Goal: Task Accomplishment & Management: Manage account settings

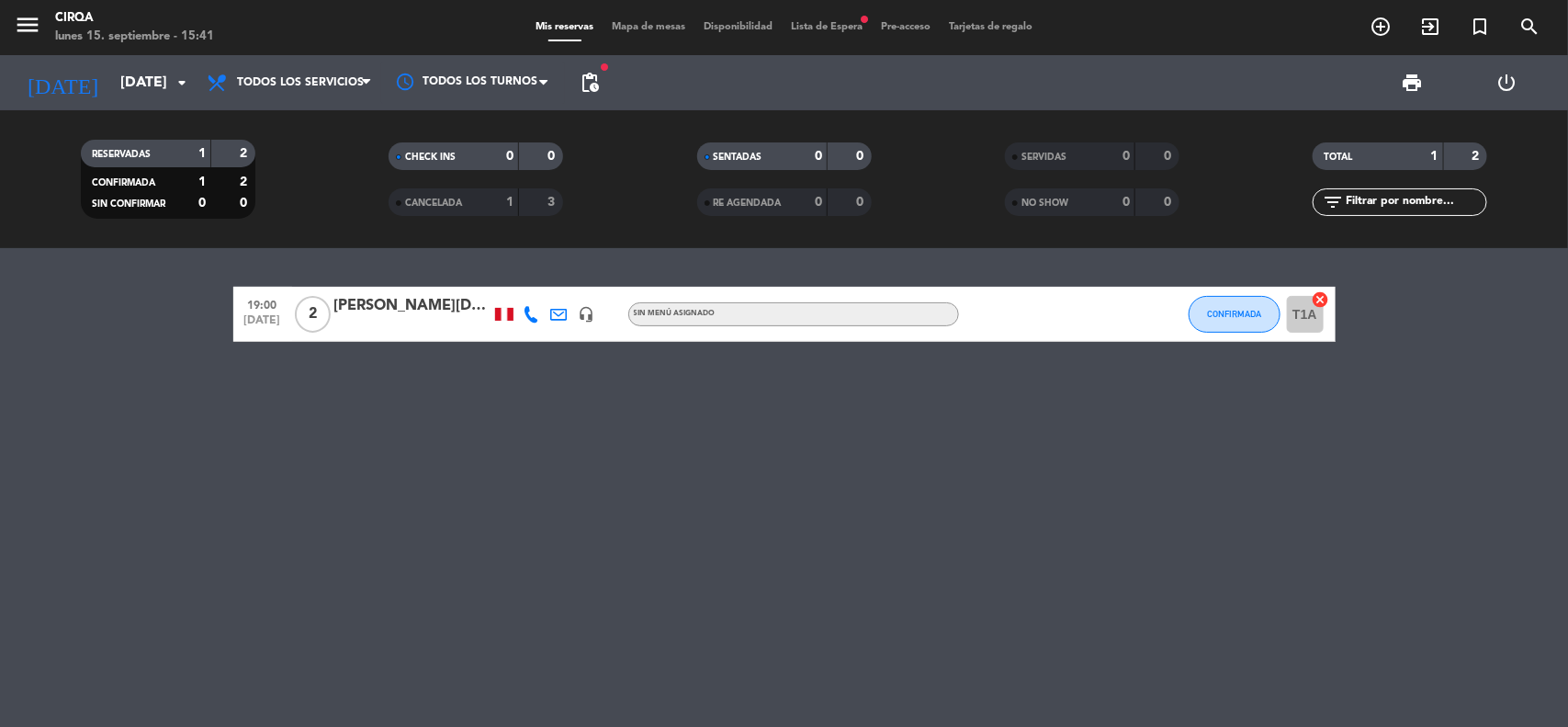
click at [822, 12] on div "menu CIRQA [DATE] 15. septiembre - 15:41 Mis reservas Mapa de mesas Disponibili…" at bounding box center [784, 27] width 1568 height 55
click at [824, 21] on div "menu CIRQA [DATE] 15. septiembre - 15:41 Mis reservas Mapa de mesas Disponibili…" at bounding box center [784, 27] width 1568 height 55
click at [824, 22] on span "Lista de Espera fiber_manual_record" at bounding box center [826, 27] width 90 height 10
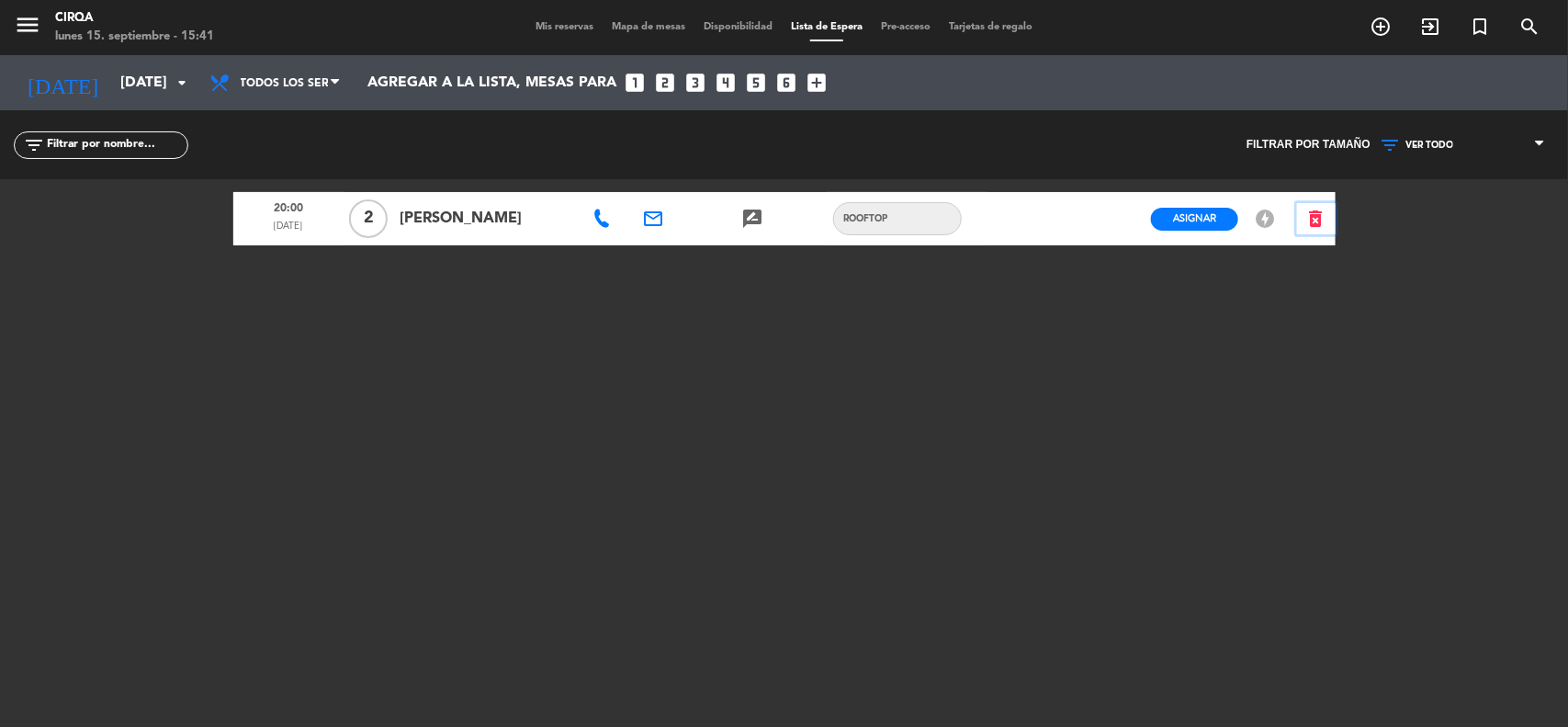
click at [1314, 223] on icon "delete_forever" at bounding box center [1316, 219] width 22 height 22
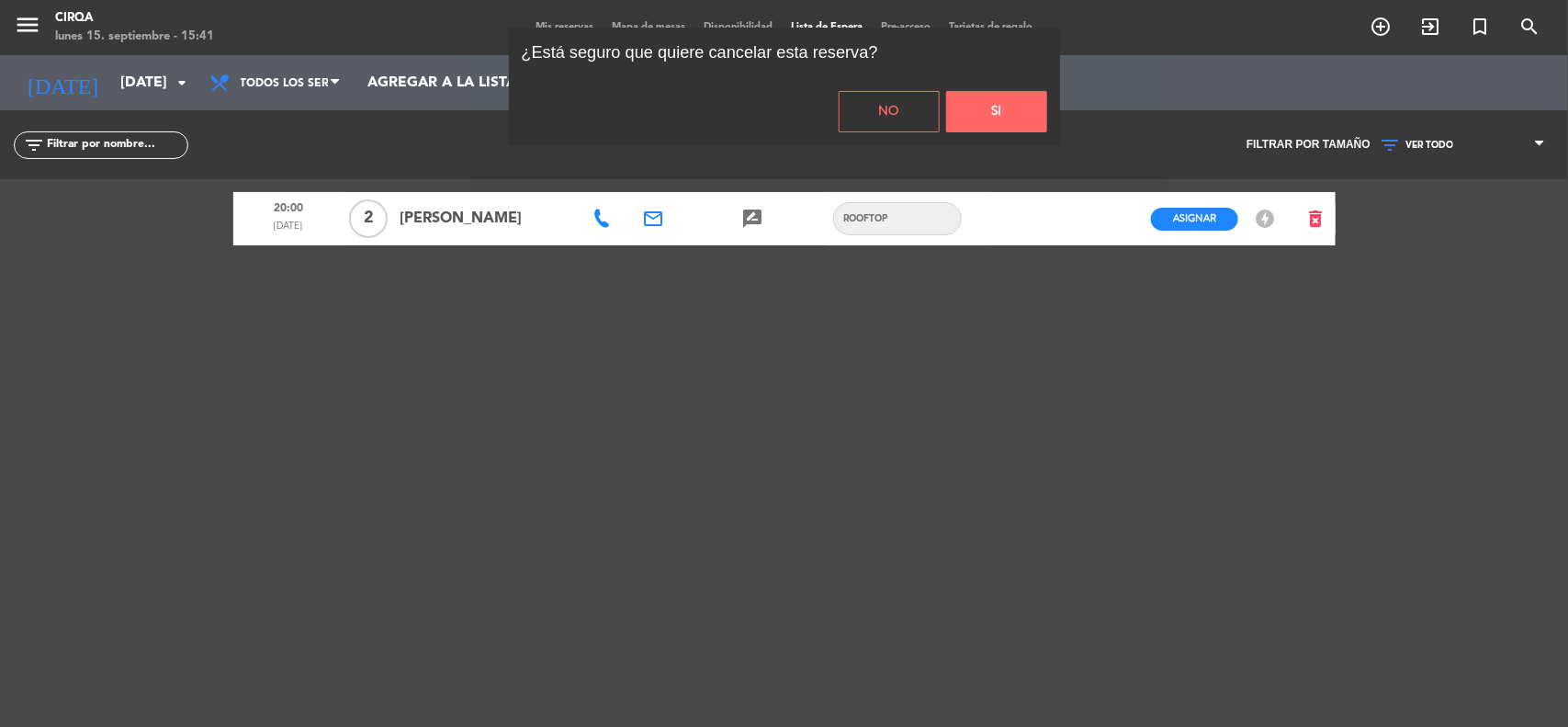
click at [1020, 111] on button "Si" at bounding box center [996, 112] width 101 height 42
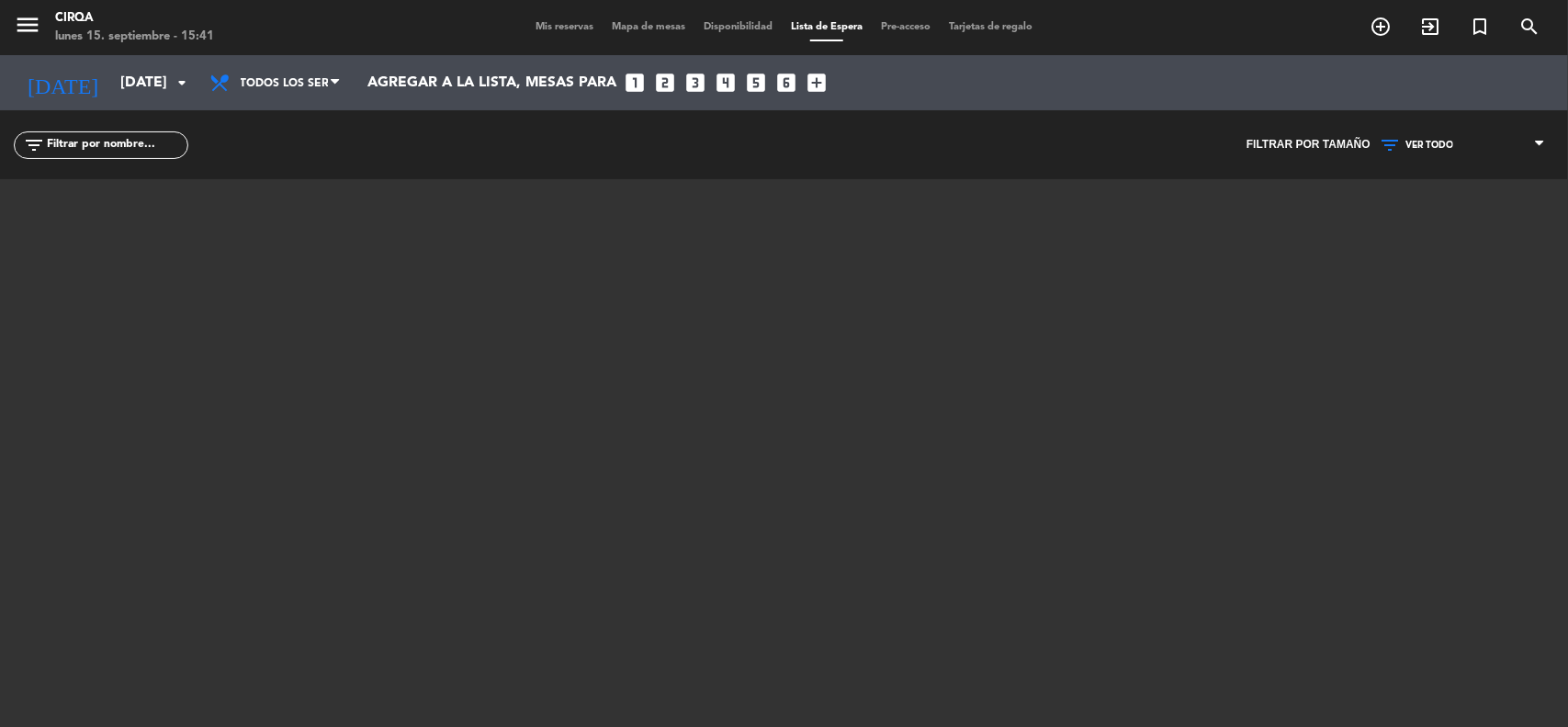
click at [567, 12] on div "menu CIRQA [DATE] 15. septiembre - 15:41 Mis reservas Mapa de mesas Disponibili…" at bounding box center [784, 27] width 1568 height 55
click at [561, 24] on span "Mis reservas" at bounding box center [565, 27] width 76 height 10
